Goal: Information Seeking & Learning: Learn about a topic

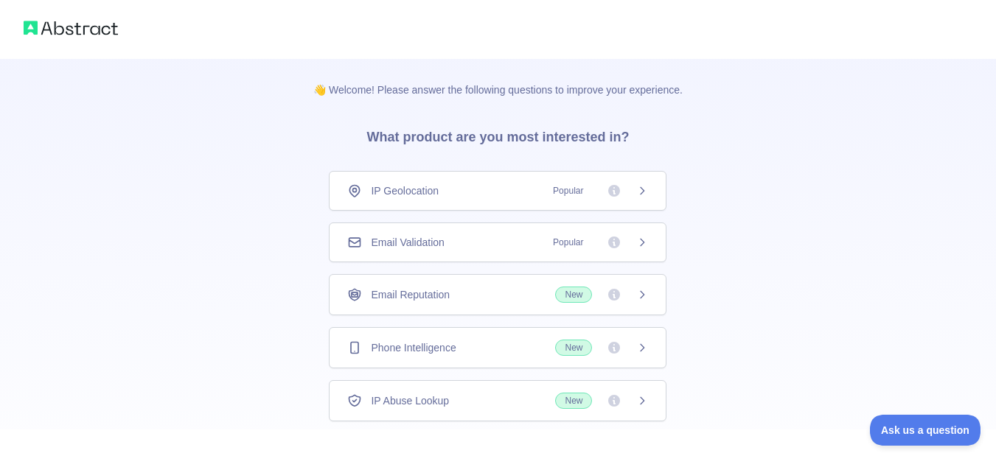
click at [514, 239] on div "Email Validation Popular" at bounding box center [497, 242] width 301 height 15
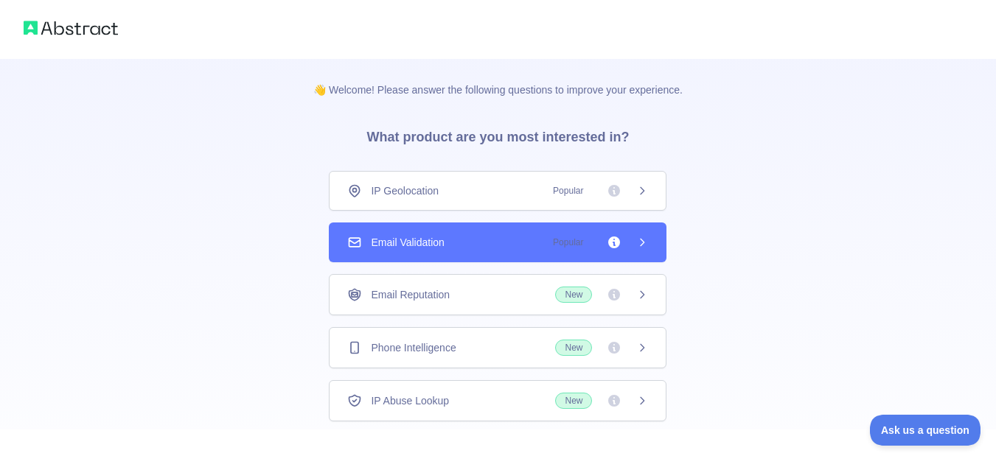
click at [517, 296] on div "Email Reputation New" at bounding box center [497, 295] width 301 height 16
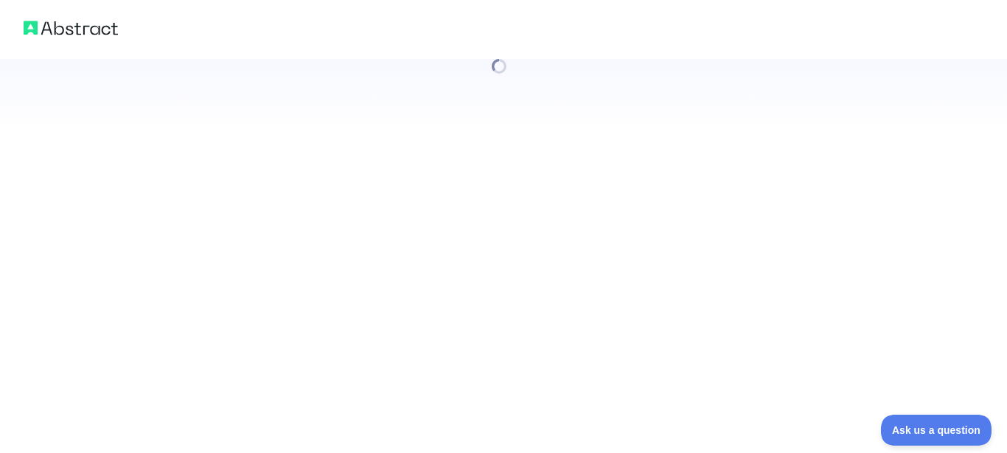
click at [512, 249] on div at bounding box center [503, 226] width 1007 height 453
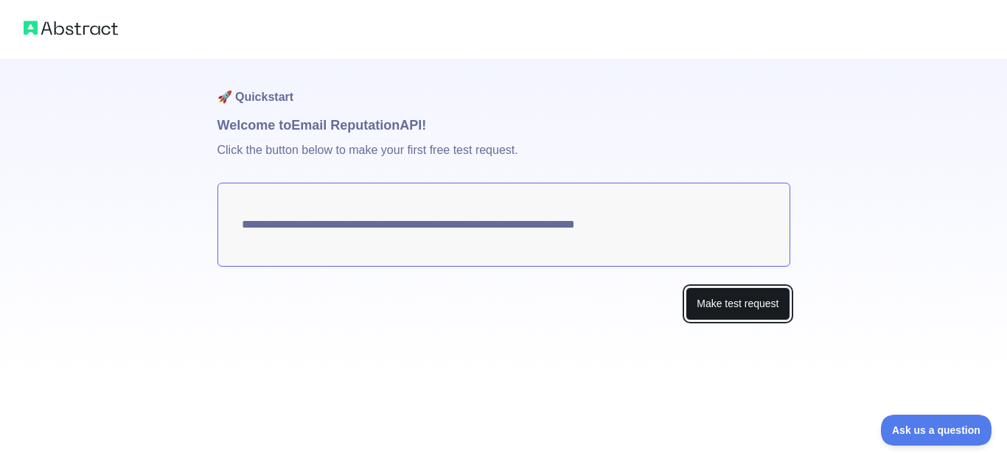
click at [722, 307] on button "Make test request" at bounding box center [737, 303] width 104 height 33
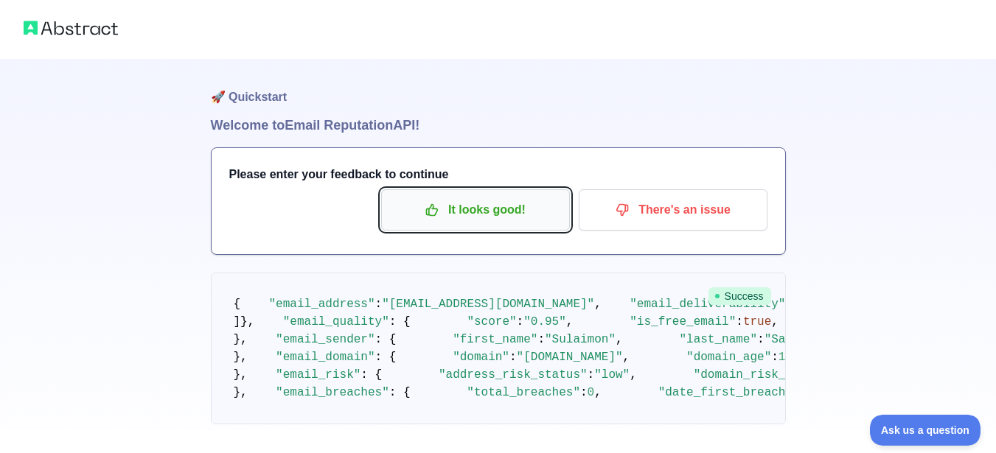
click at [473, 215] on p "It looks good!" at bounding box center [475, 210] width 167 height 25
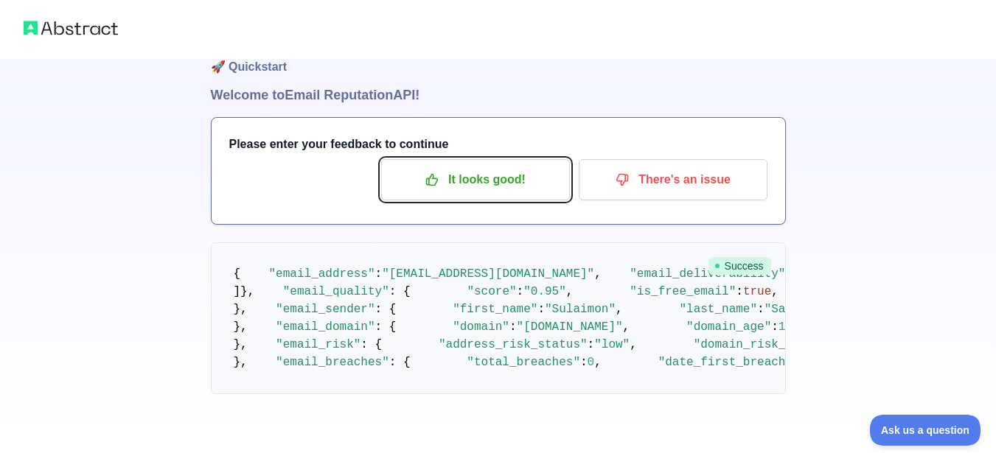
scroll to position [932, 0]
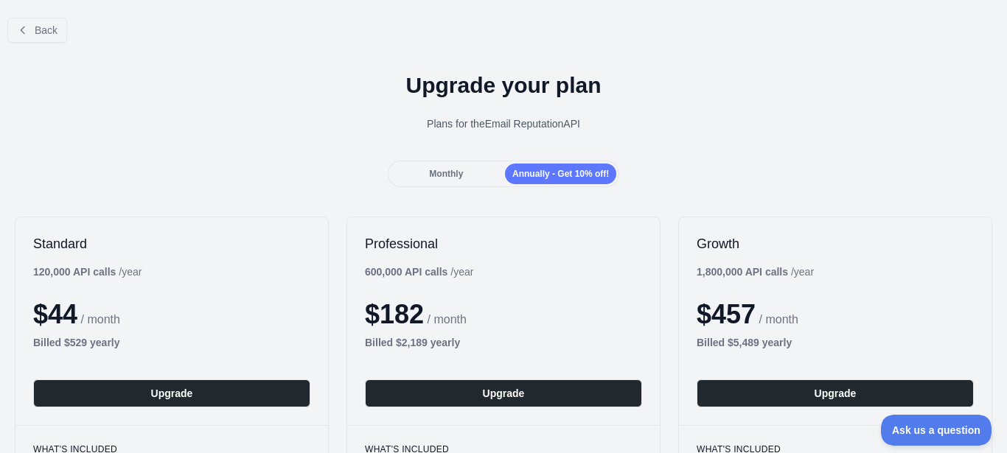
click at [455, 166] on div "Monthly" at bounding box center [446, 174] width 111 height 21
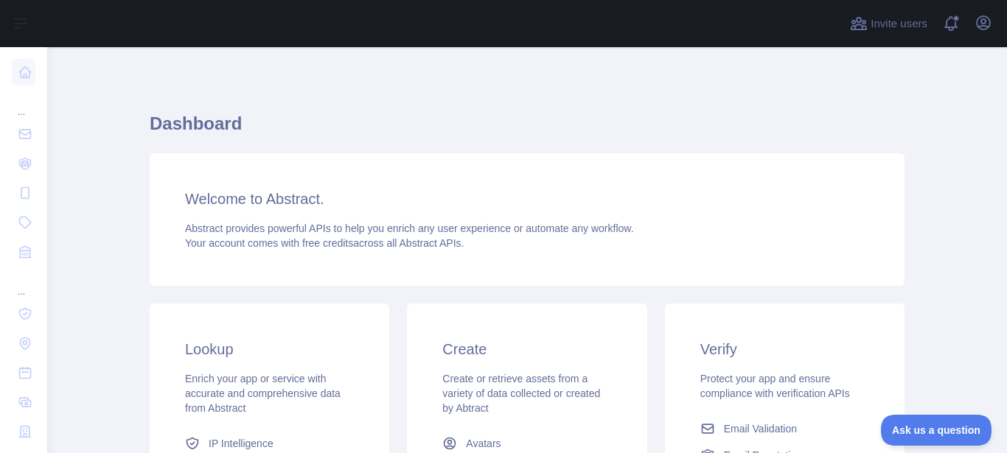
scroll to position [281, 0]
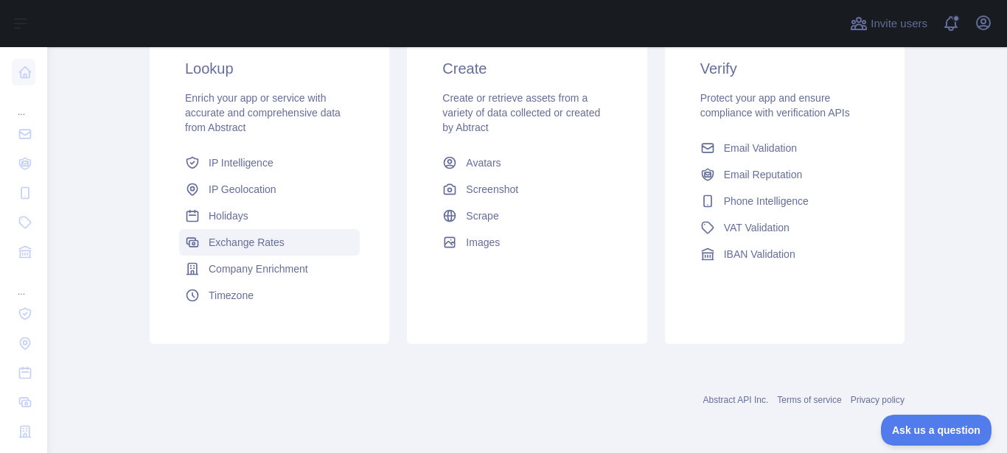
click at [310, 234] on link "Exchange Rates" at bounding box center [269, 242] width 181 height 27
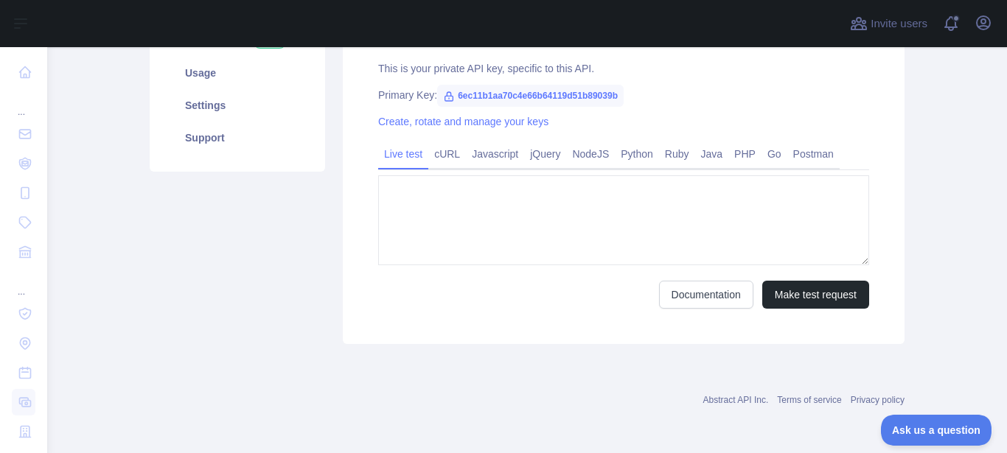
type textarea "**********"
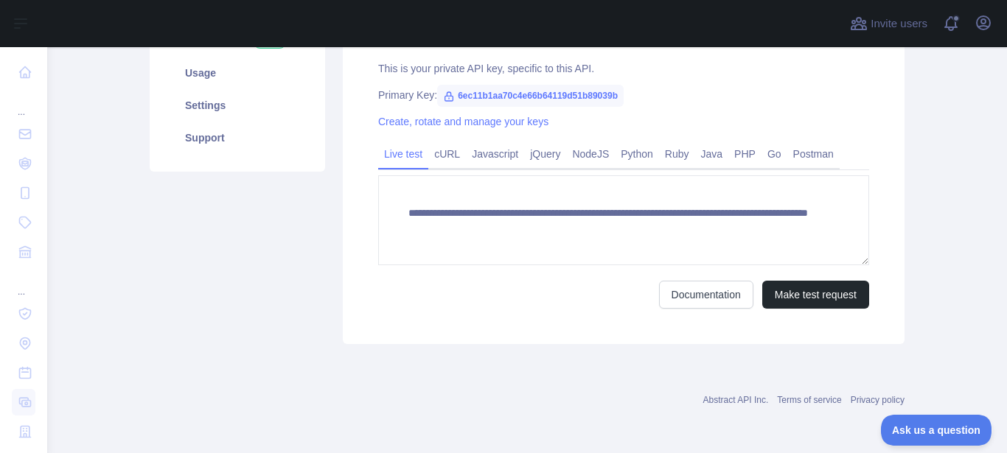
scroll to position [247, 0]
click at [644, 158] on link "Python" at bounding box center [637, 154] width 44 height 24
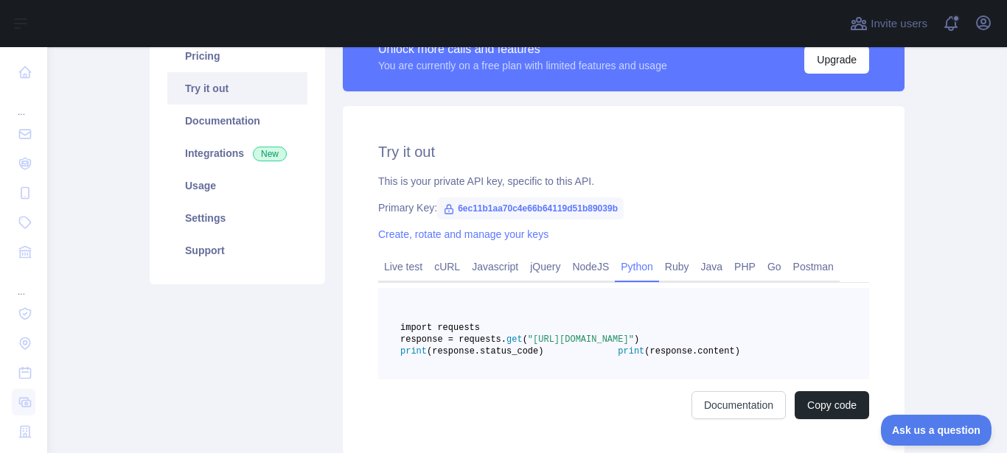
scroll to position [142, 0]
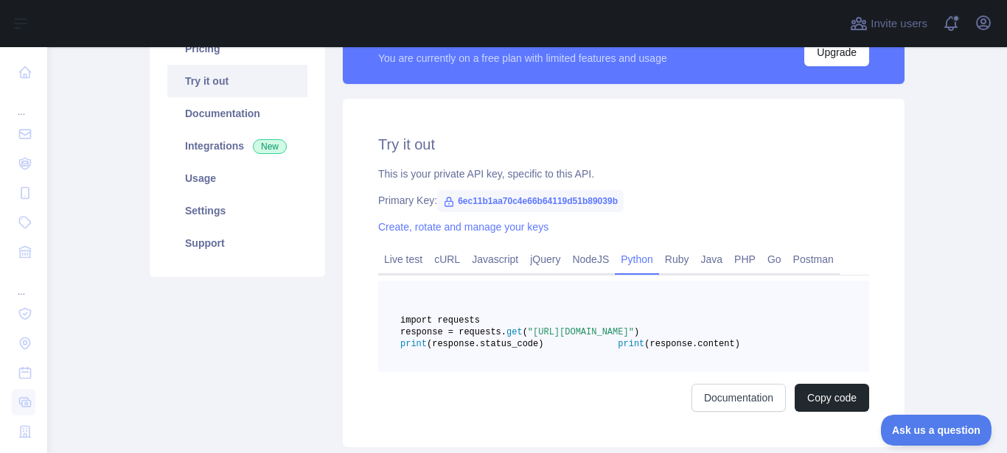
click at [539, 198] on span "6ec11b1aa70c4e66b64119d51b89039b" at bounding box center [530, 201] width 186 height 22
copy span "6ec11b1aa70c4e66b64119d51b89039b"
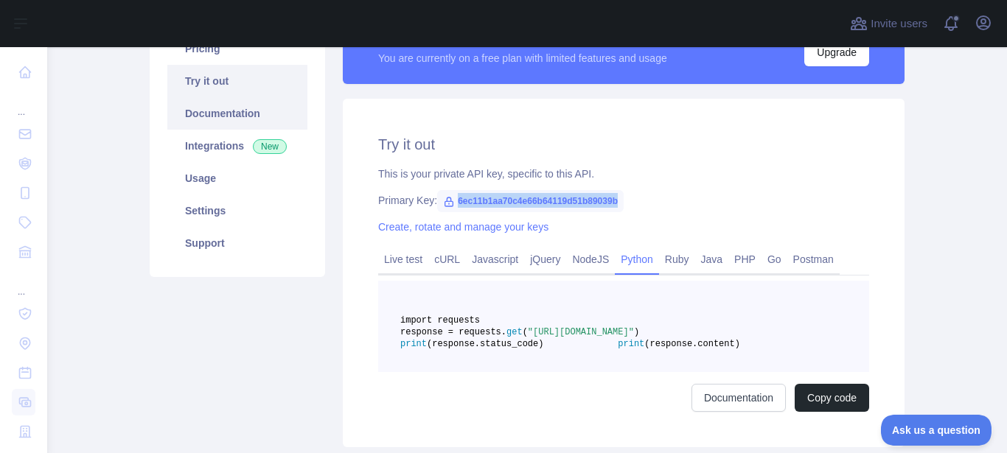
click at [205, 116] on link "Documentation" at bounding box center [237, 113] width 140 height 32
click at [689, 199] on div "Primary Key: 6ec11b1aa70c4e66b64119d51b89039b" at bounding box center [623, 200] width 491 height 15
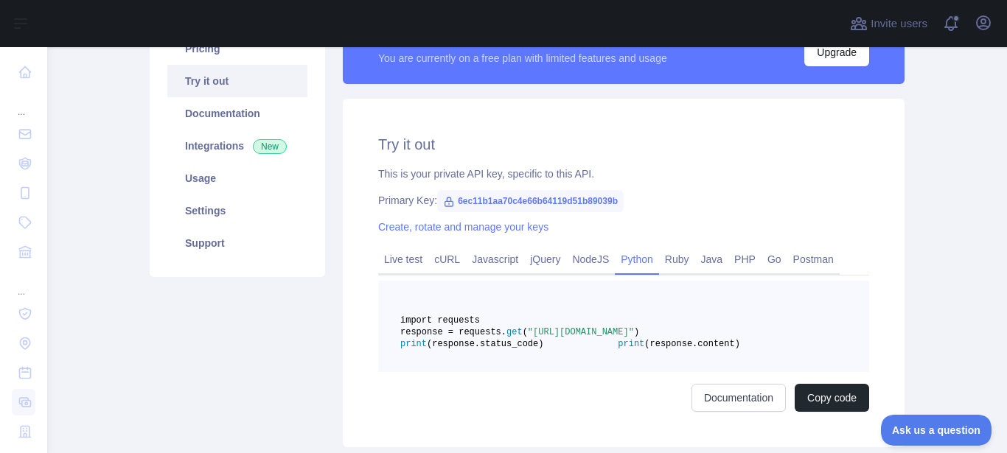
scroll to position [0, 0]
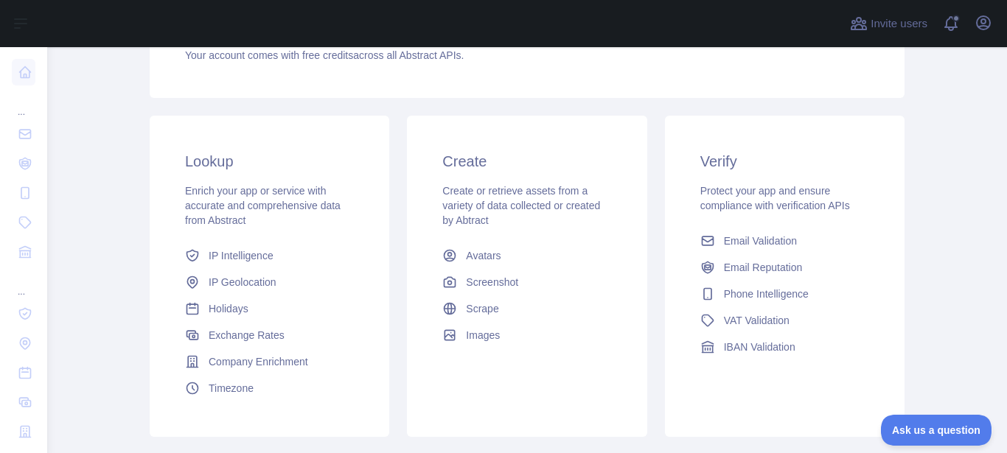
scroll to position [281, 0]
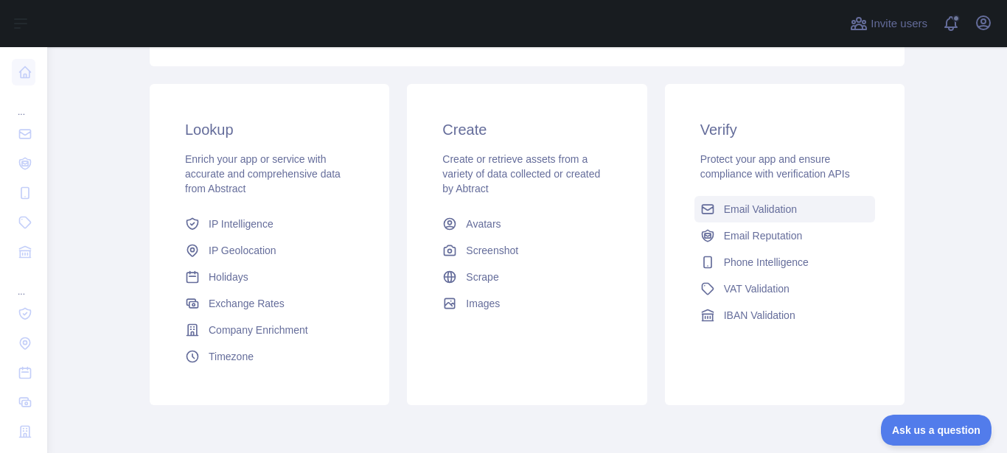
scroll to position [231, 0]
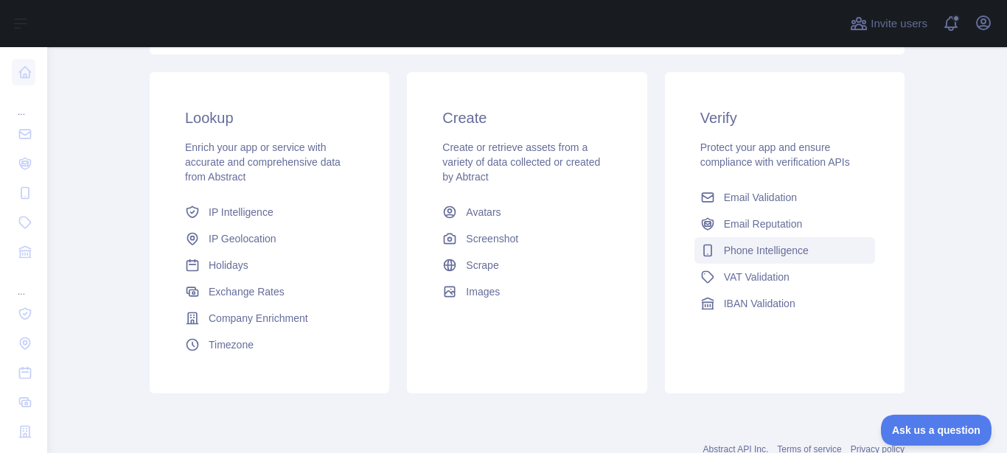
click at [744, 249] on span "Phone Intelligence" at bounding box center [766, 250] width 85 height 15
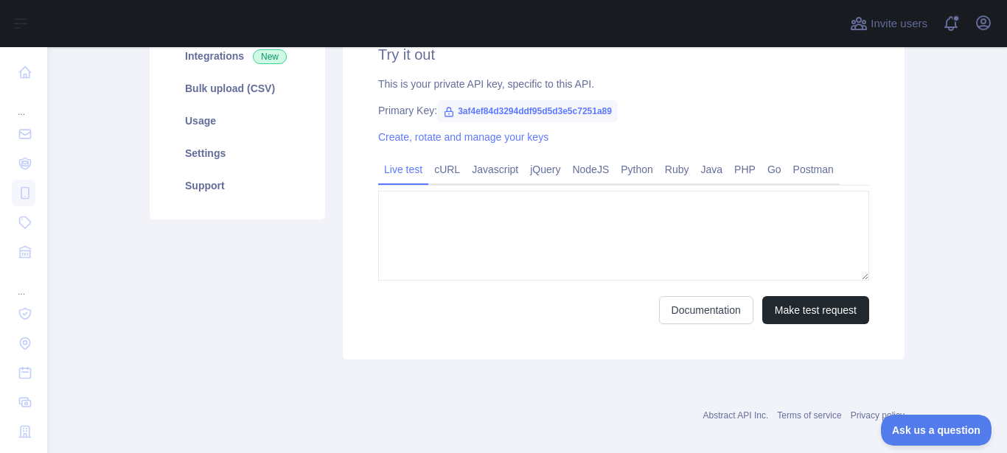
type textarea "**********"
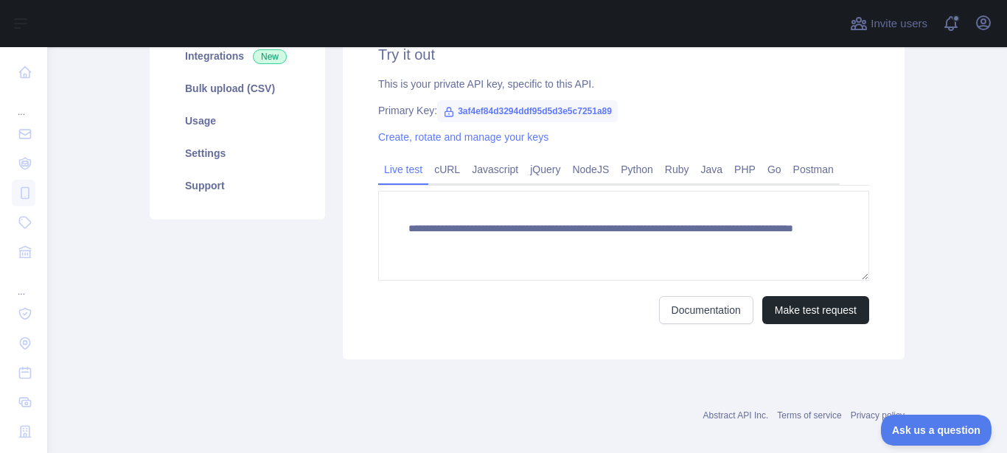
scroll to position [231, 0]
click at [637, 173] on link "Python" at bounding box center [637, 170] width 44 height 24
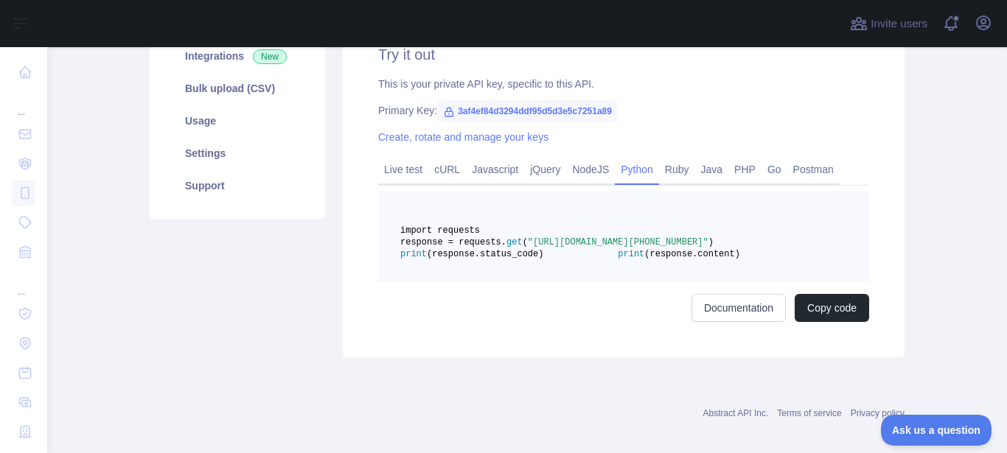
click at [664, 248] on span ""https://phoneintelligence.abstractapi.com/v1/?api_key=3af4ef84d3294ddf95d5d3e5…" at bounding box center [618, 242] width 181 height 10
click at [629, 322] on div "Documentation Copy code" at bounding box center [623, 308] width 491 height 28
click at [404, 169] on link "Live test" at bounding box center [403, 170] width 50 height 24
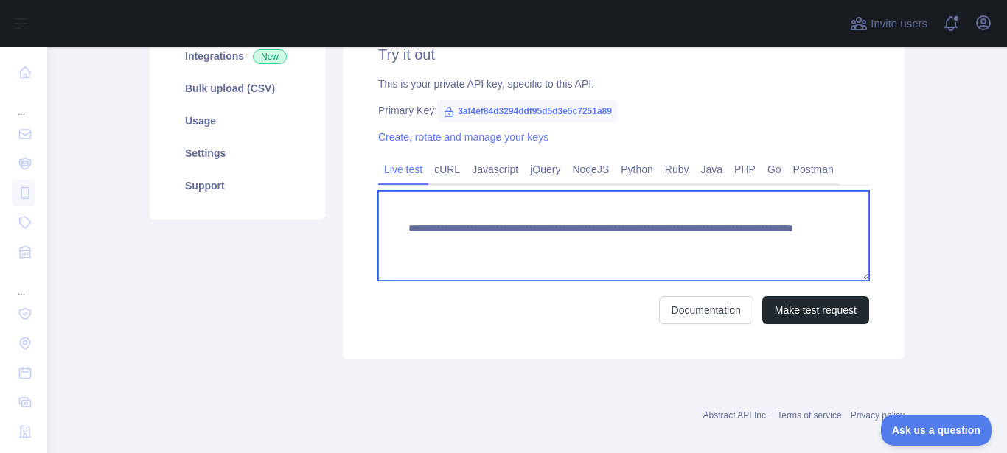
click at [693, 241] on textarea "**********" at bounding box center [623, 236] width 491 height 90
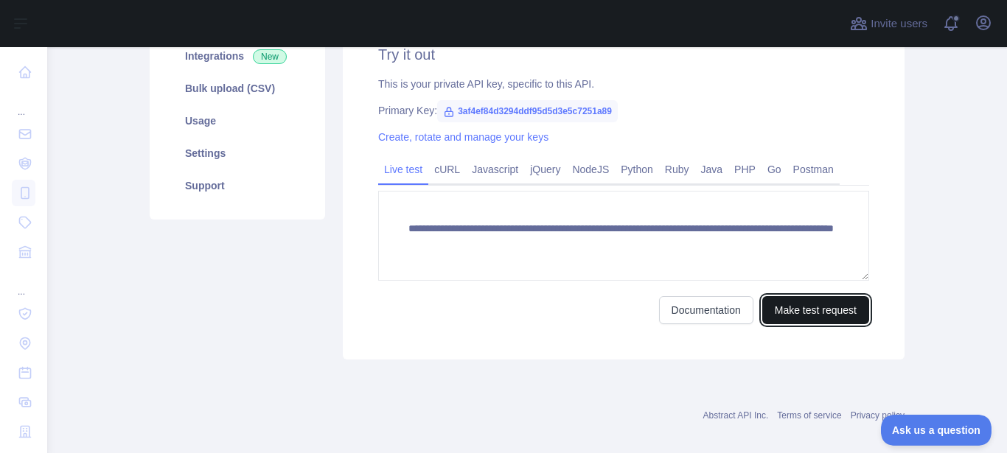
click at [804, 313] on button "Make test request" at bounding box center [815, 310] width 107 height 28
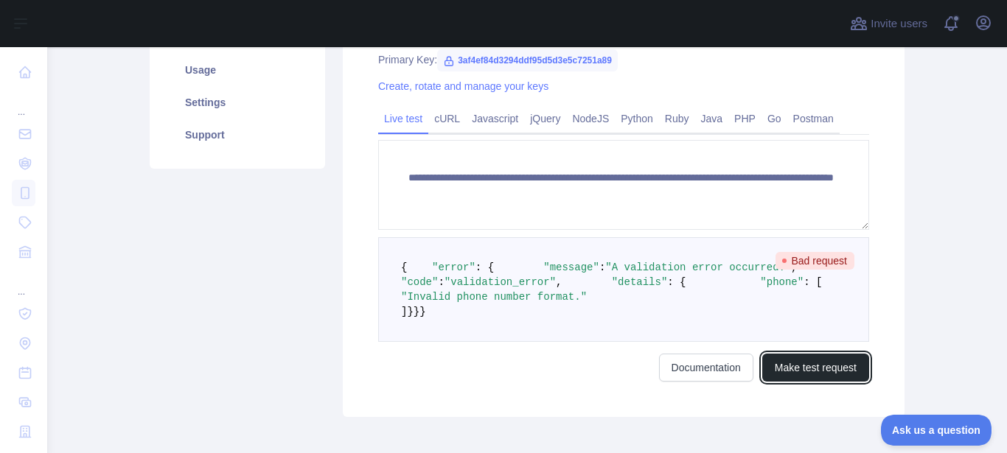
scroll to position [279, 0]
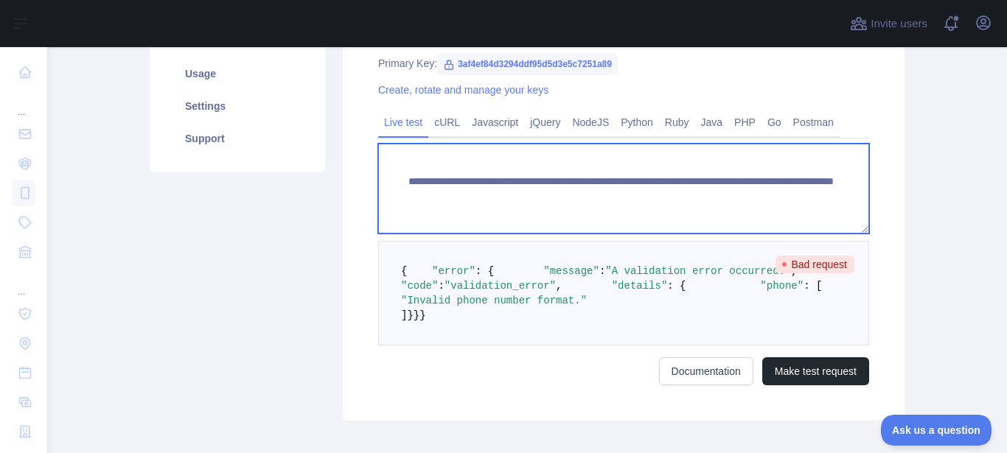
click at [668, 198] on textarea "**********" at bounding box center [623, 189] width 491 height 90
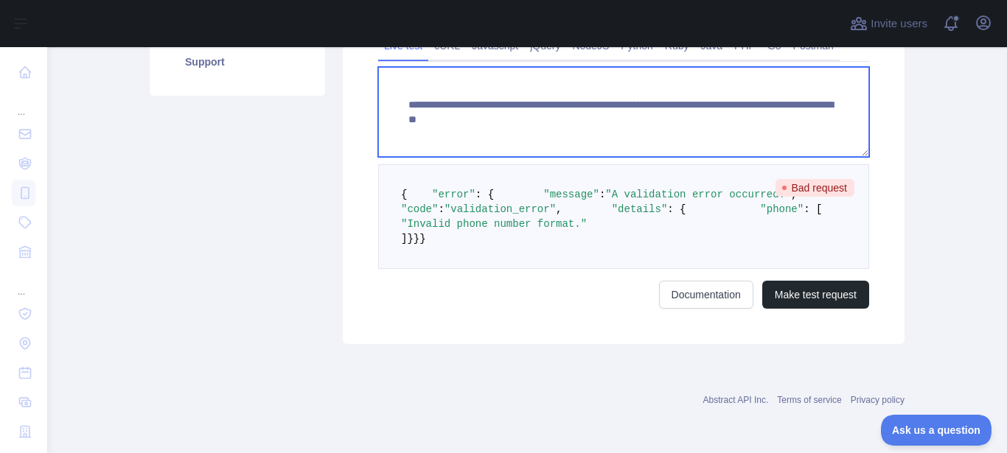
scroll to position [458, 0]
type textarea "**********"
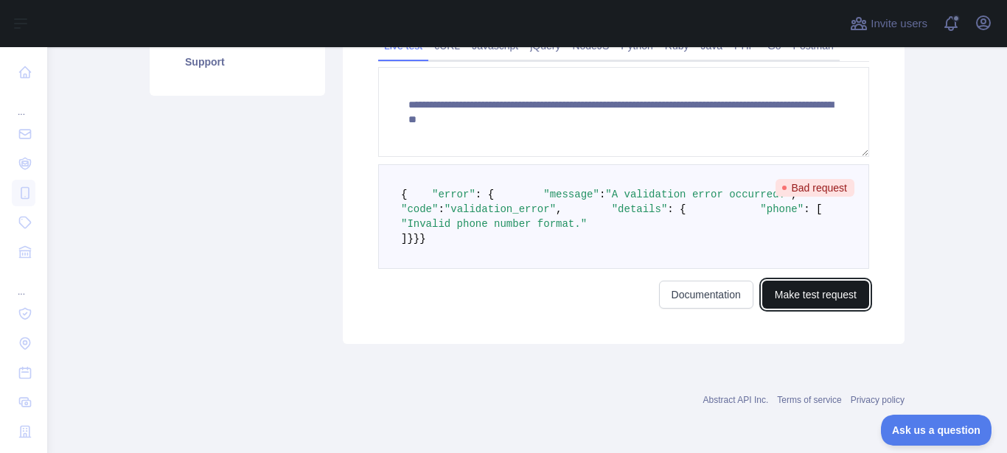
click at [834, 298] on button "Make test request" at bounding box center [815, 295] width 107 height 28
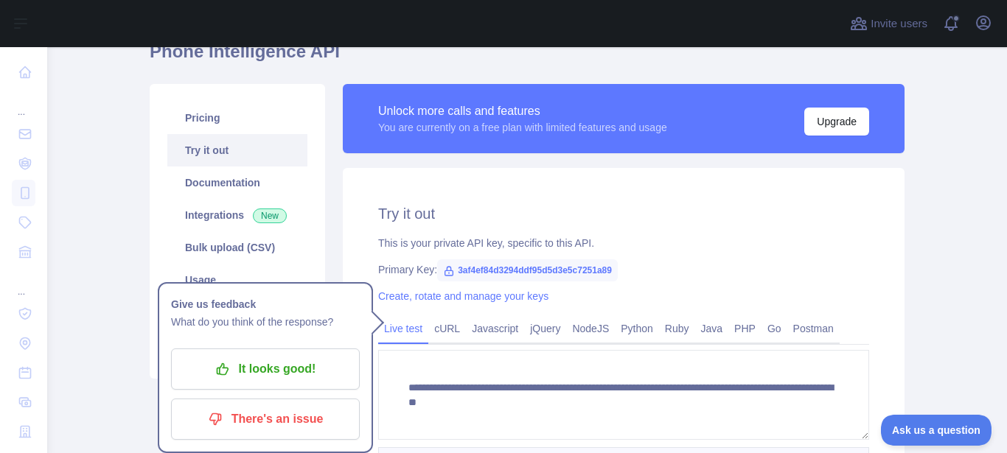
scroll to position [61, 0]
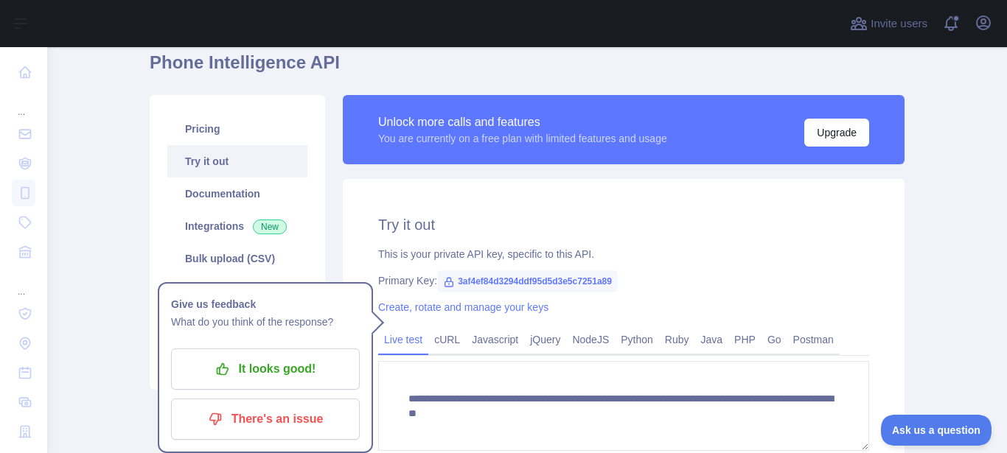
click at [514, 280] on span "3af4ef84d3294ddf95d5d3e5c7251a89" at bounding box center [527, 281] width 181 height 22
copy span "3af4ef84d3294ddf95d5d3e5c7251a89"
click at [688, 255] on div "This is your private API key, specific to this API." at bounding box center [623, 254] width 491 height 15
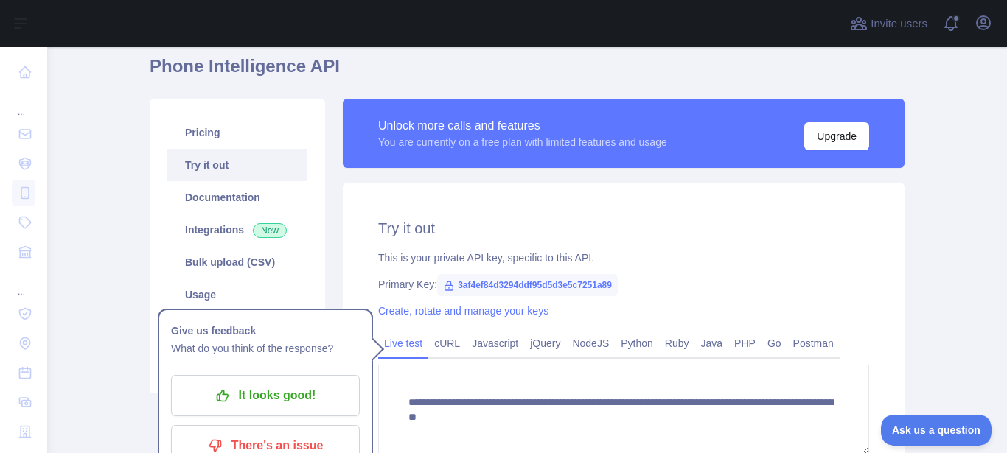
scroll to position [88, 0]
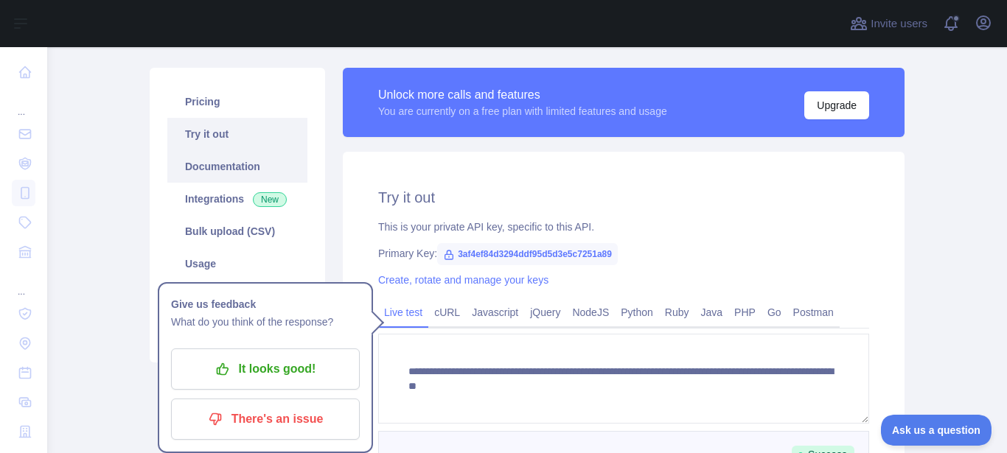
click at [226, 164] on link "Documentation" at bounding box center [237, 166] width 140 height 32
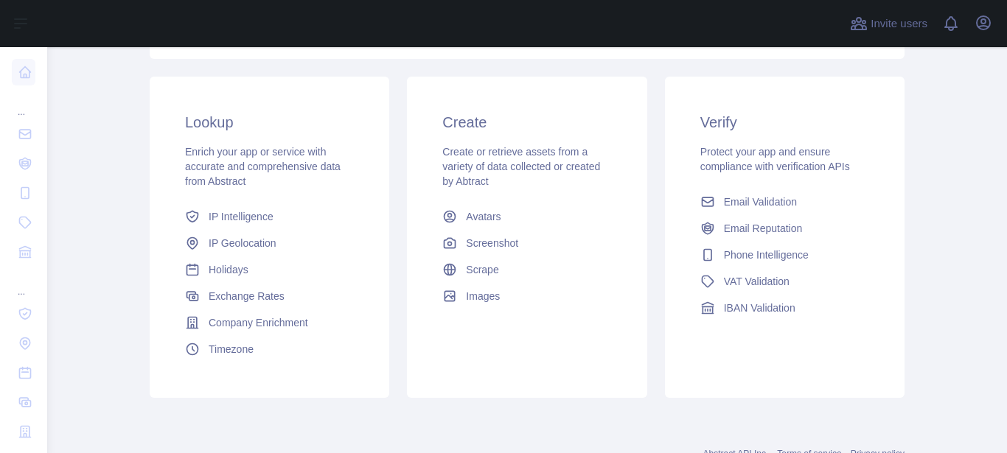
scroll to position [231, 0]
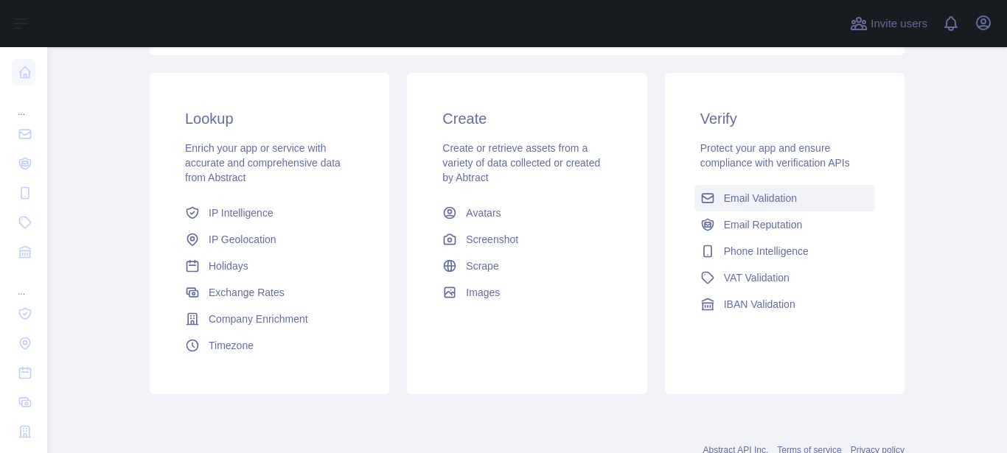
click at [736, 200] on span "Email Validation" at bounding box center [760, 198] width 73 height 15
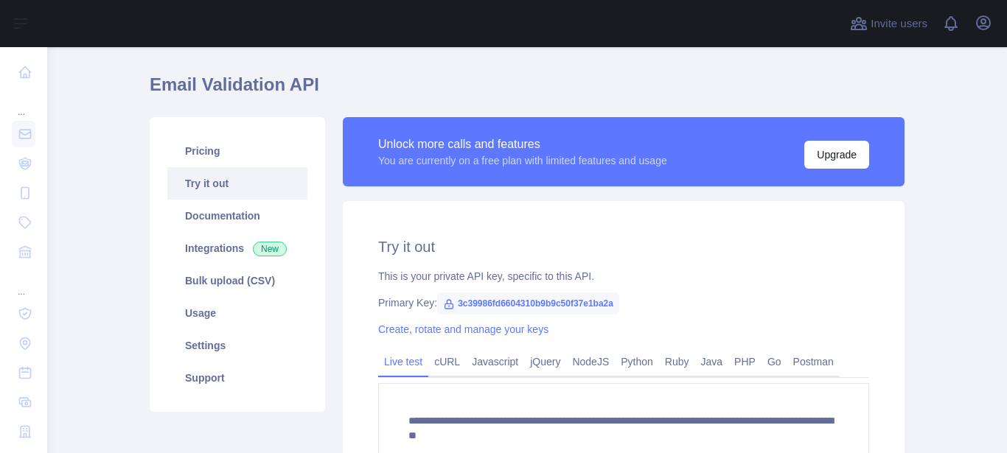
scroll to position [34, 0]
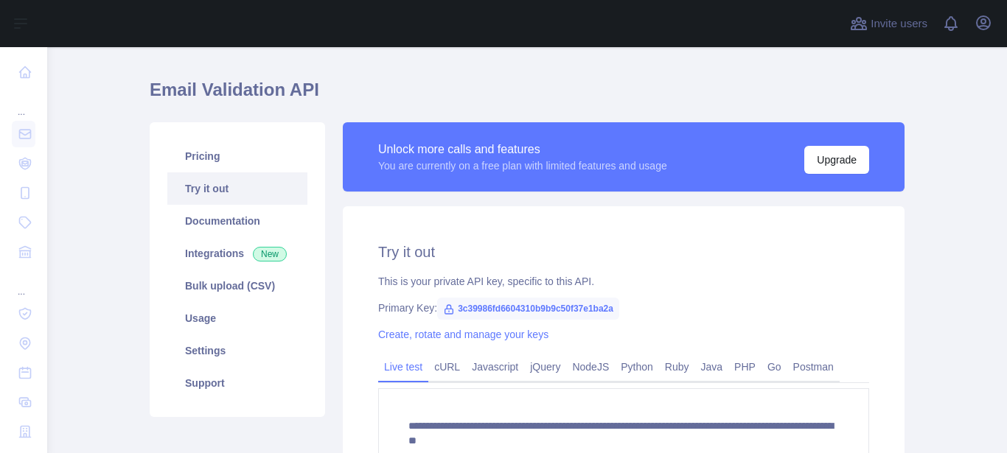
click at [525, 309] on span "3c39986fd6604310b9b9c50f37e1ba2a" at bounding box center [528, 309] width 182 height 22
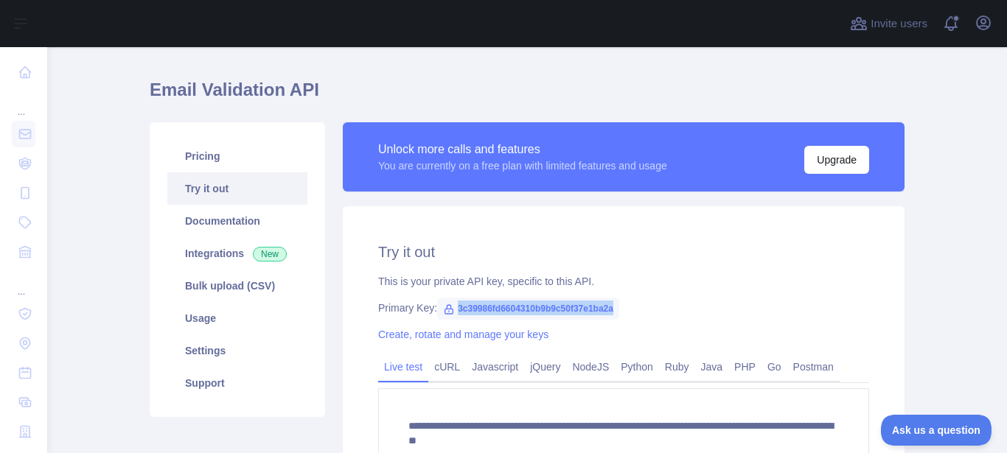
scroll to position [0, 0]
copy span "3c39986fd6604310b9b9c50f37e1ba2a"
click at [623, 252] on h2 "Try it out" at bounding box center [623, 252] width 491 height 21
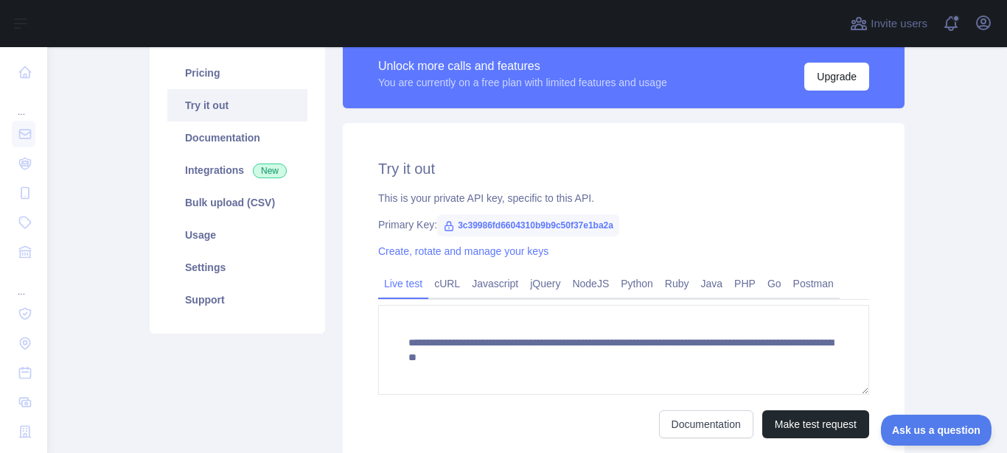
scroll to position [228, 0]
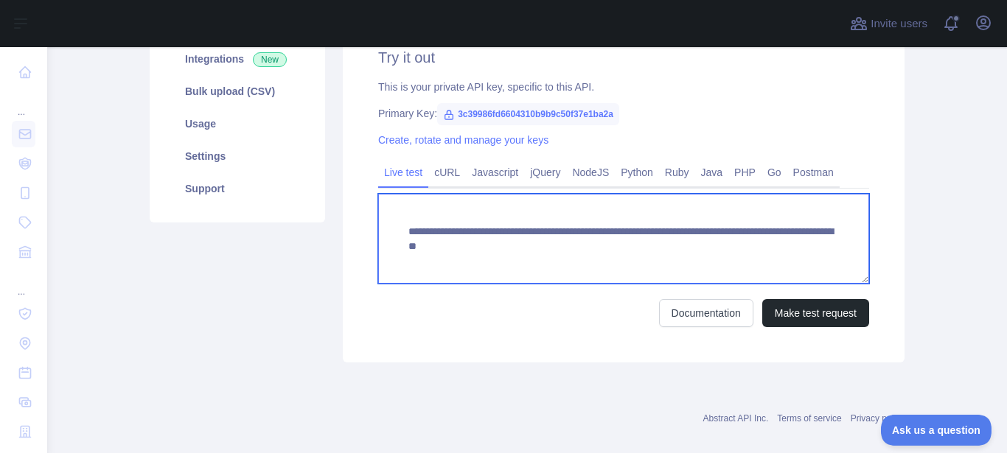
click at [691, 245] on textarea "**********" at bounding box center [623, 239] width 491 height 90
type textarea "**********"
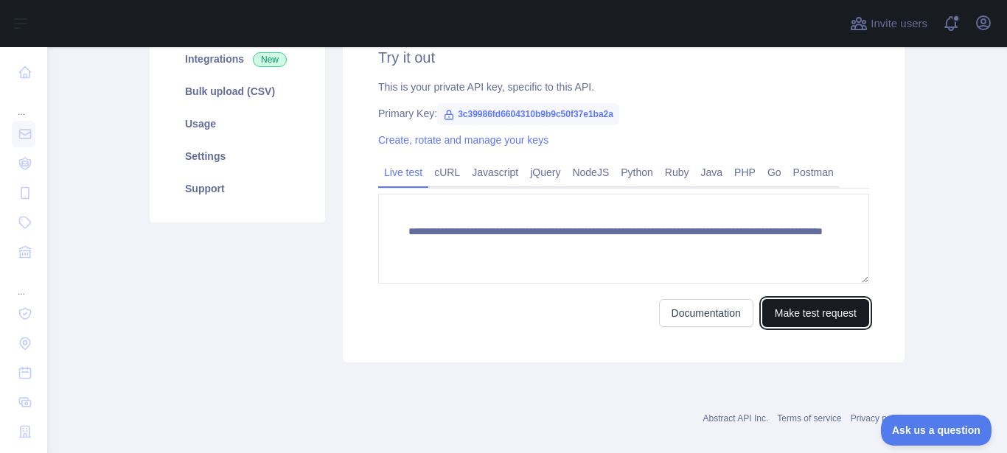
click at [808, 315] on button "Make test request" at bounding box center [815, 313] width 107 height 28
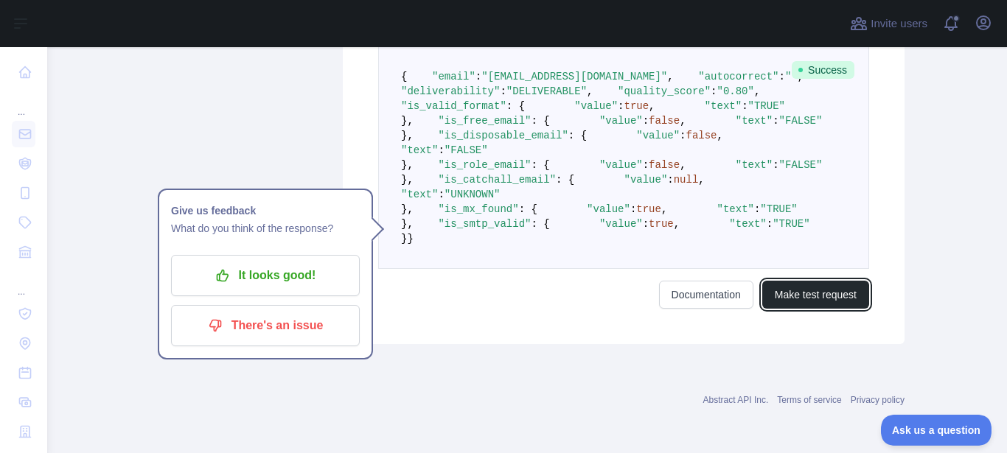
scroll to position [460, 0]
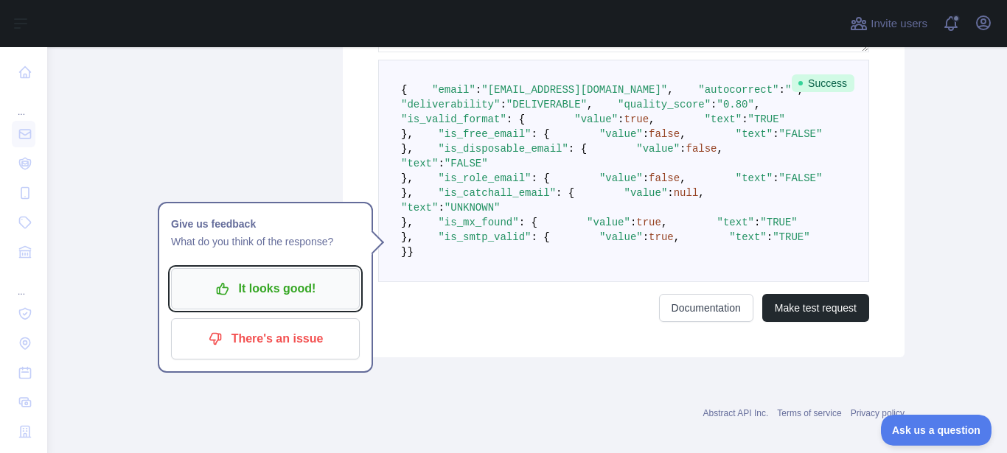
click at [272, 291] on p "It looks good!" at bounding box center [265, 288] width 167 height 25
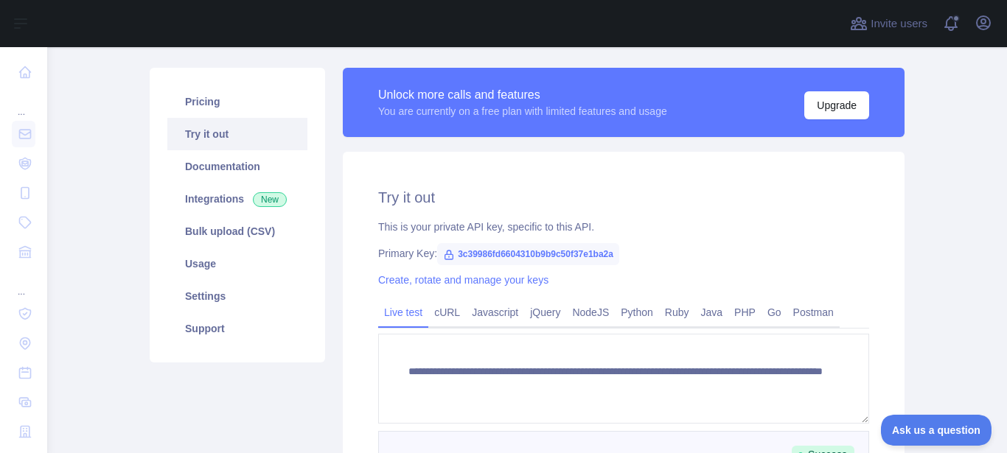
scroll to position [0, 0]
